Goal: Information Seeking & Learning: Learn about a topic

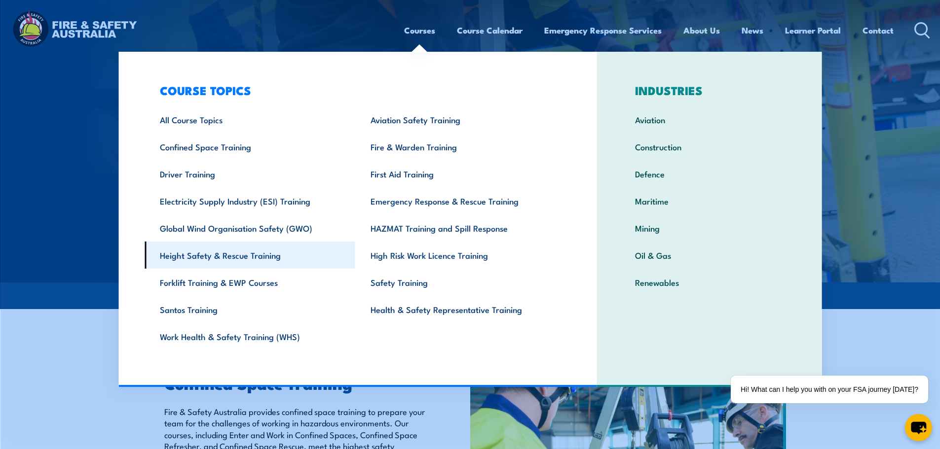
click at [260, 258] on link "Height Safety & Rescue Training" at bounding box center [250, 255] width 211 height 27
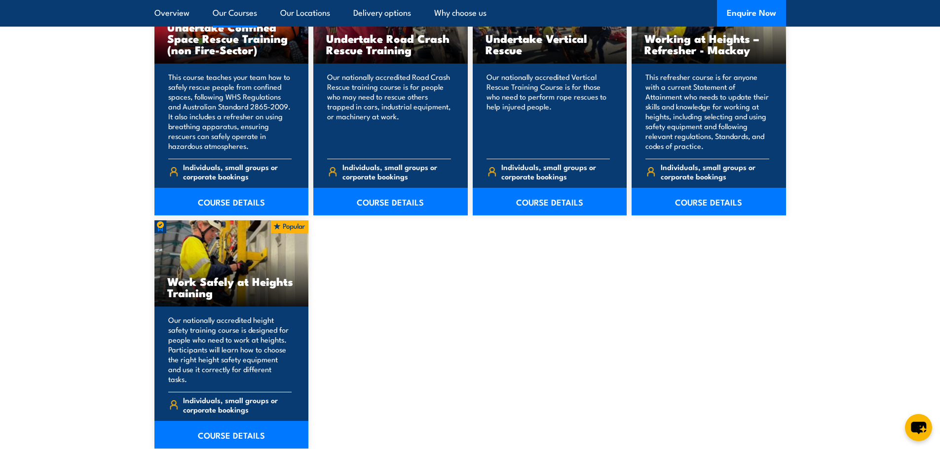
scroll to position [1184, 0]
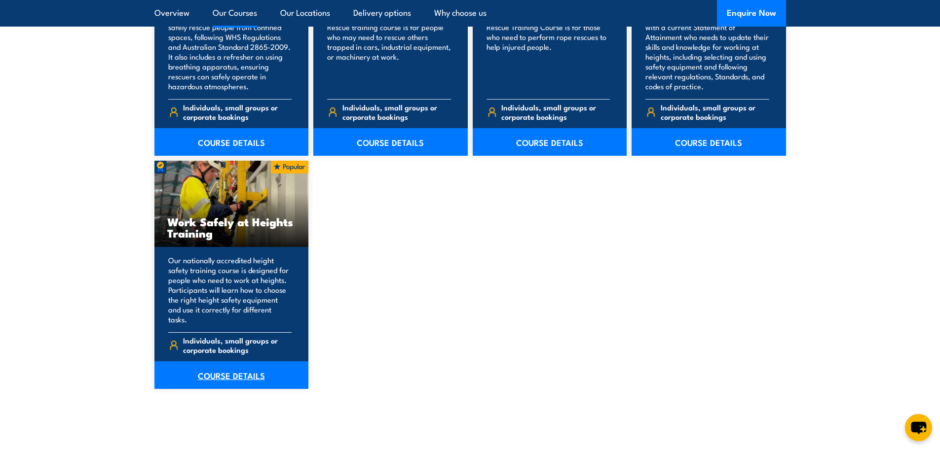
click at [217, 365] on link "COURSE DETAILS" at bounding box center [231, 376] width 154 height 28
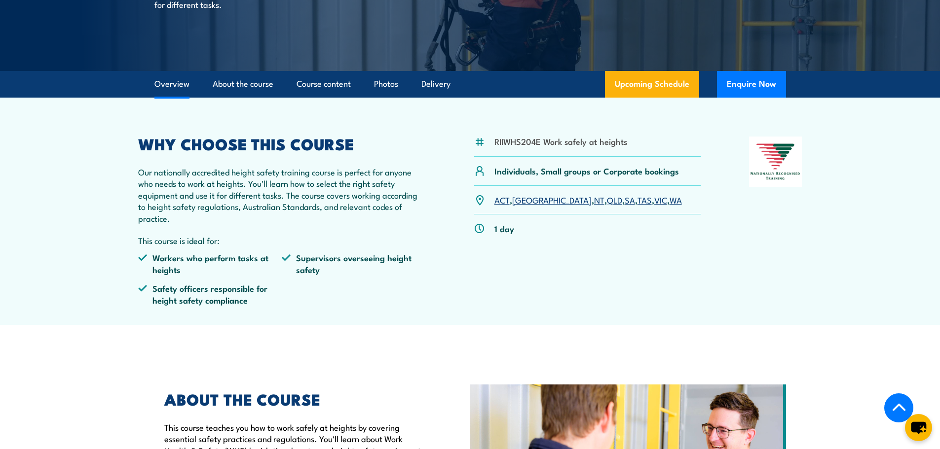
scroll to position [197, 0]
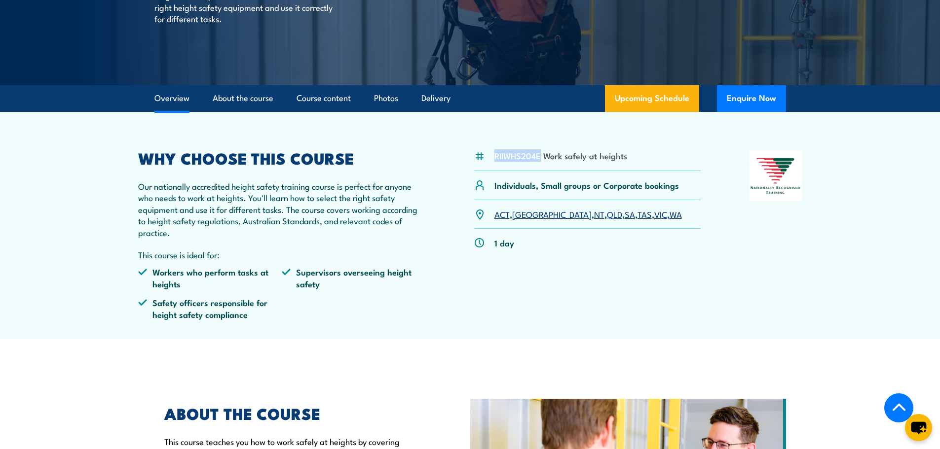
drag, startPoint x: 541, startPoint y: 156, endPoint x: 495, endPoint y: 157, distance: 45.9
click at [495, 157] on li "RIIWHS204E Work safely at heights" at bounding box center [560, 155] width 133 height 11
copy li "RIIWHS204E"
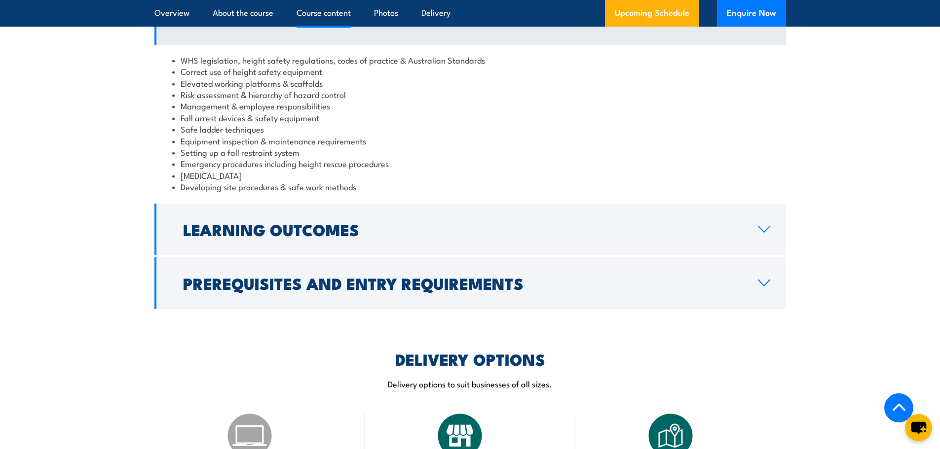
scroll to position [839, 0]
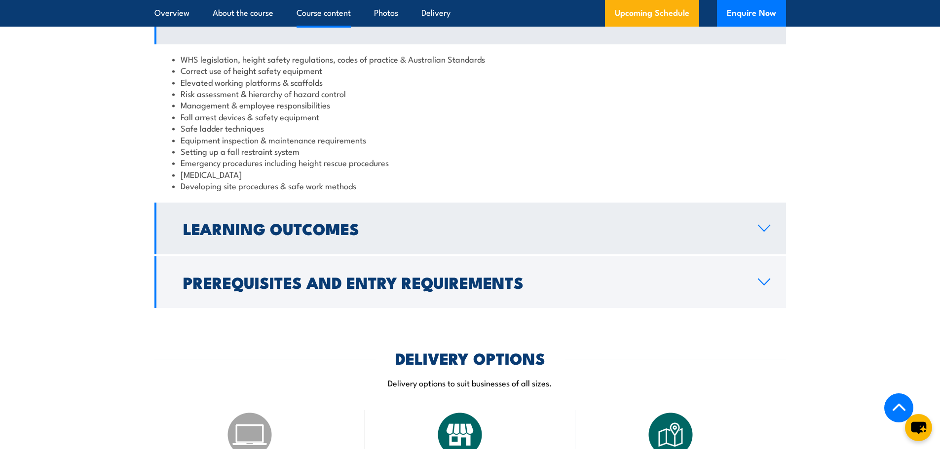
click at [431, 226] on h2 "Learning Outcomes" at bounding box center [462, 228] width 559 height 14
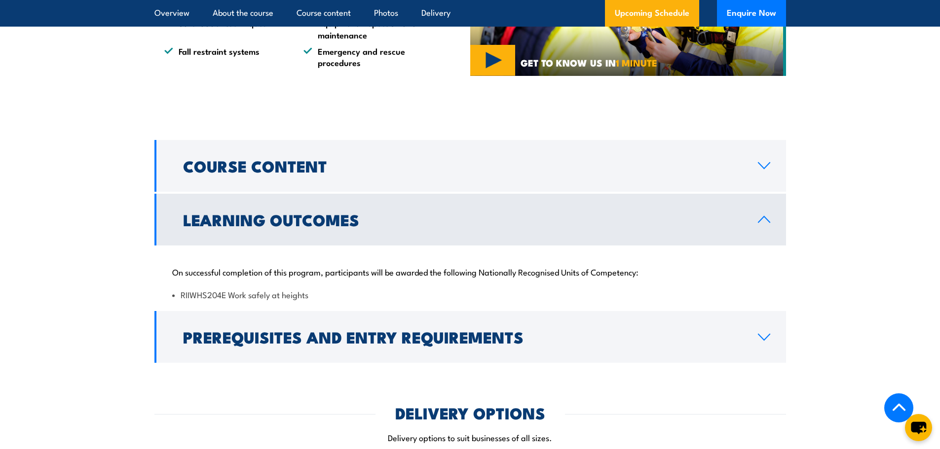
scroll to position [641, 0]
